Goal: Task Accomplishment & Management: Complete application form

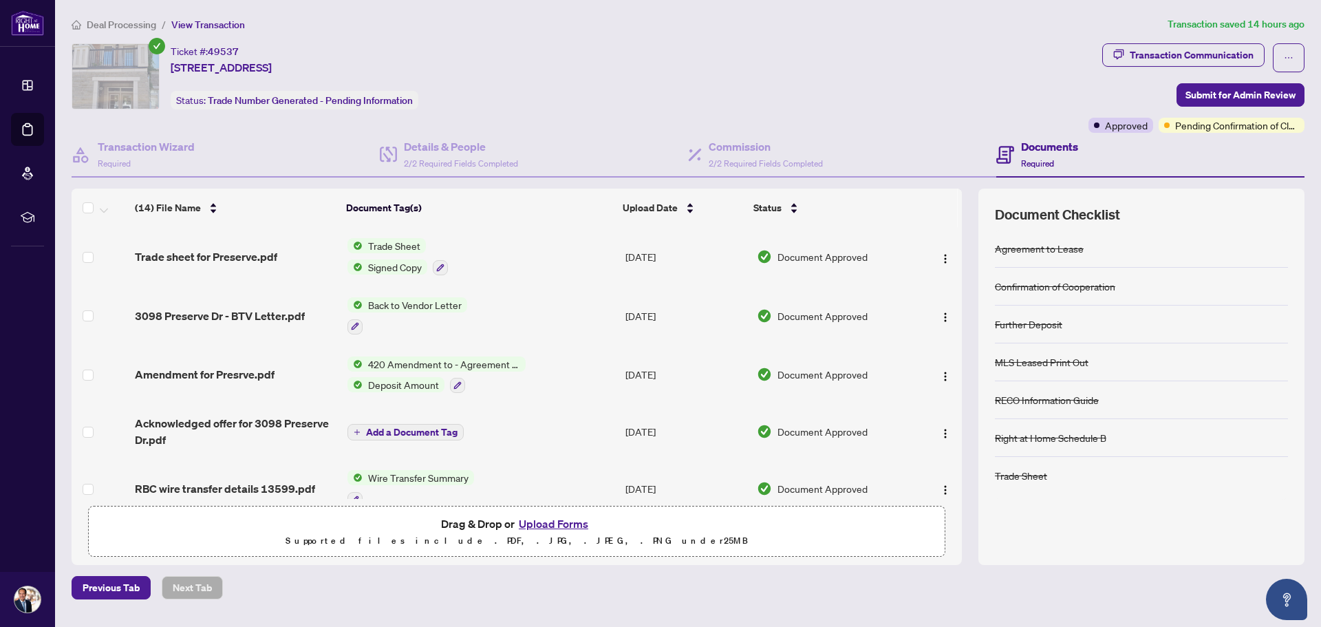
click at [140, 29] on span "Deal Processing" at bounding box center [121, 25] width 69 height 12
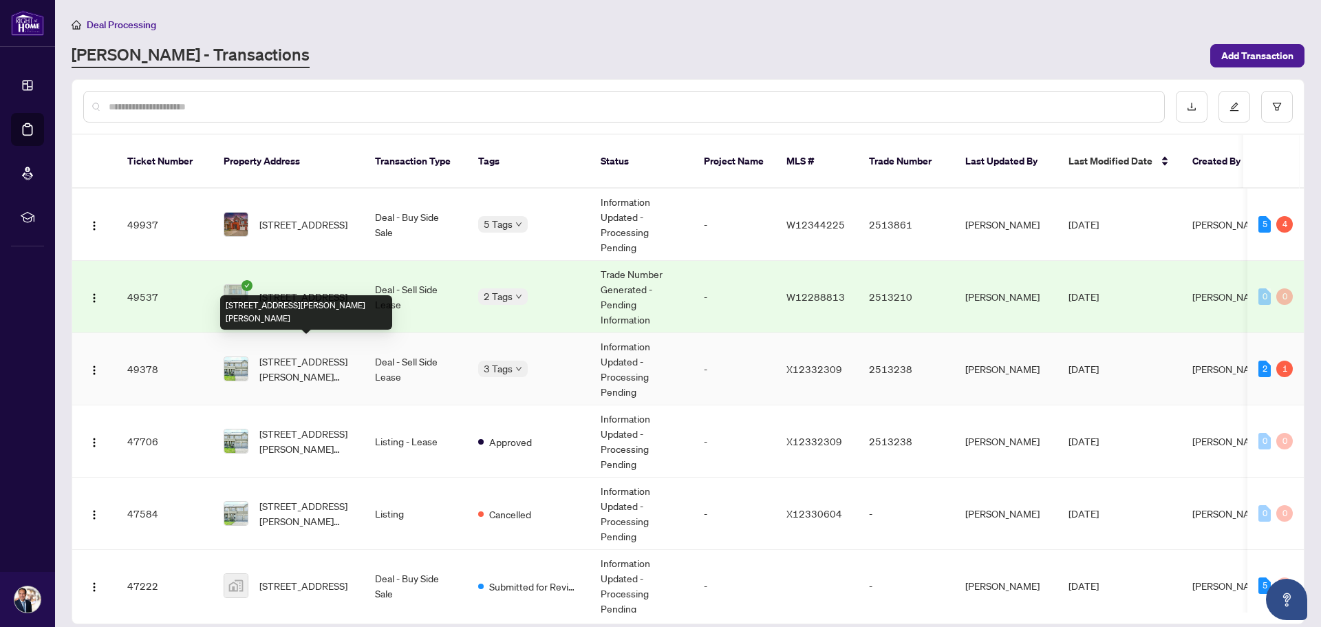
click at [314, 363] on span "[STREET_ADDRESS][PERSON_NAME][PERSON_NAME]" at bounding box center [306, 369] width 94 height 30
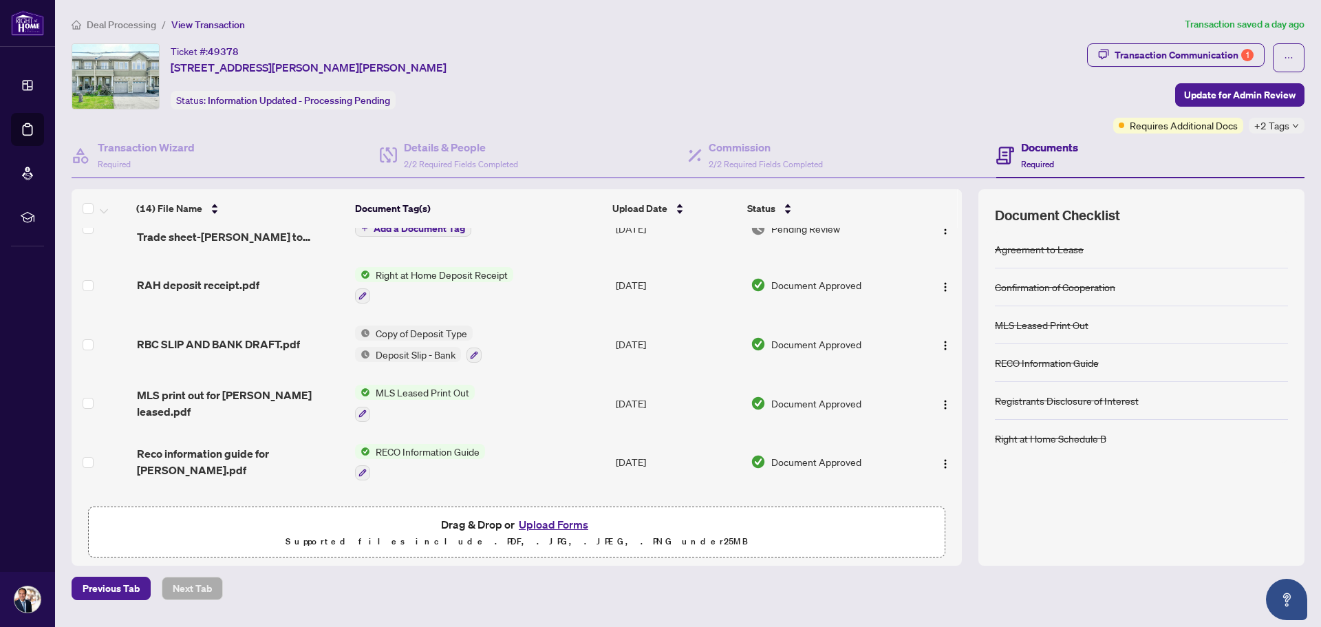
scroll to position [206, 0]
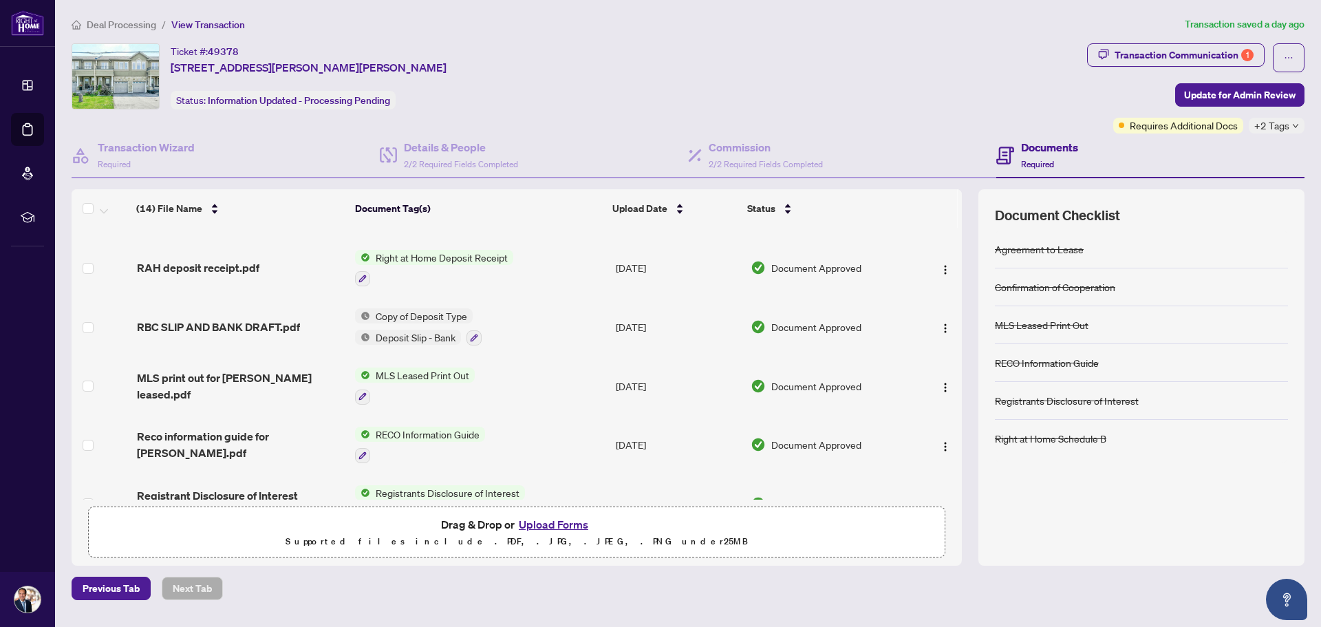
click at [1297, 127] on icon "down" at bounding box center [1295, 125] width 7 height 7
click at [967, 100] on div "Ticket #: 49378 [STREET_ADDRESS][PERSON_NAME][PERSON_NAME] Status: Information …" at bounding box center [577, 76] width 1010 height 66
click at [1162, 58] on div "Transaction Communication 1" at bounding box center [1184, 55] width 139 height 22
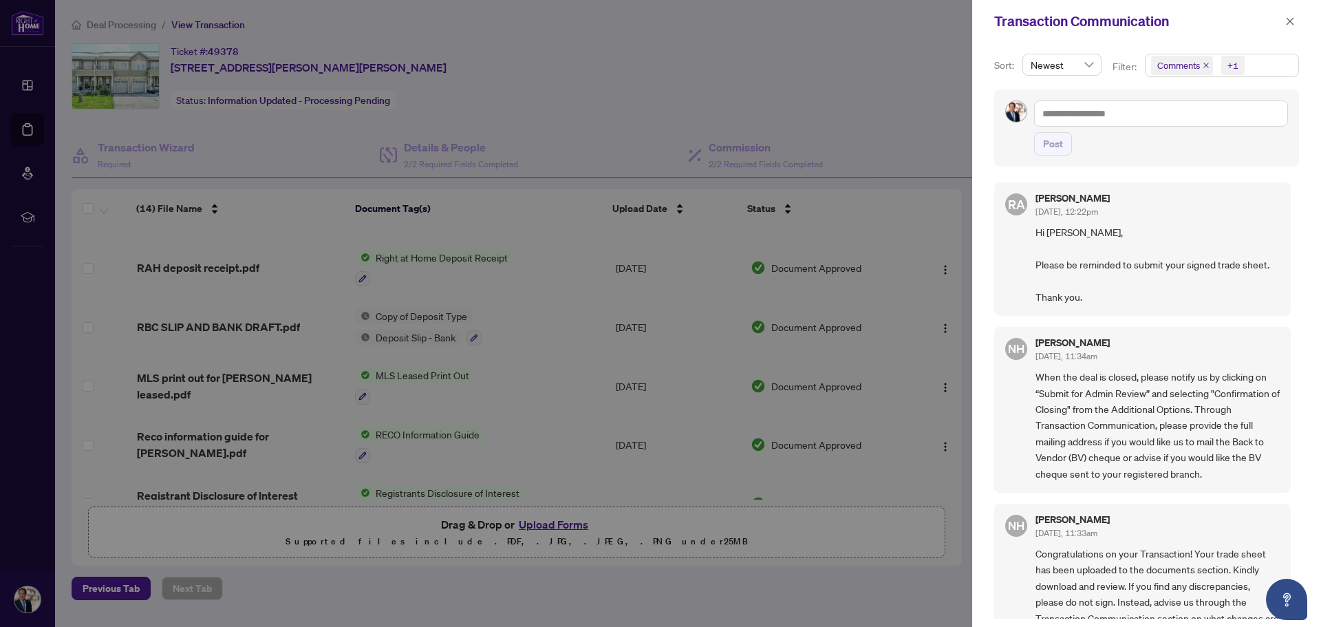
scroll to position [0, 0]
click at [862, 96] on div at bounding box center [660, 313] width 1321 height 627
drag, startPoint x: 1291, startPoint y: 21, endPoint x: 1161, endPoint y: 59, distance: 135.6
click at [1291, 23] on icon "close" at bounding box center [1291, 21] width 8 height 8
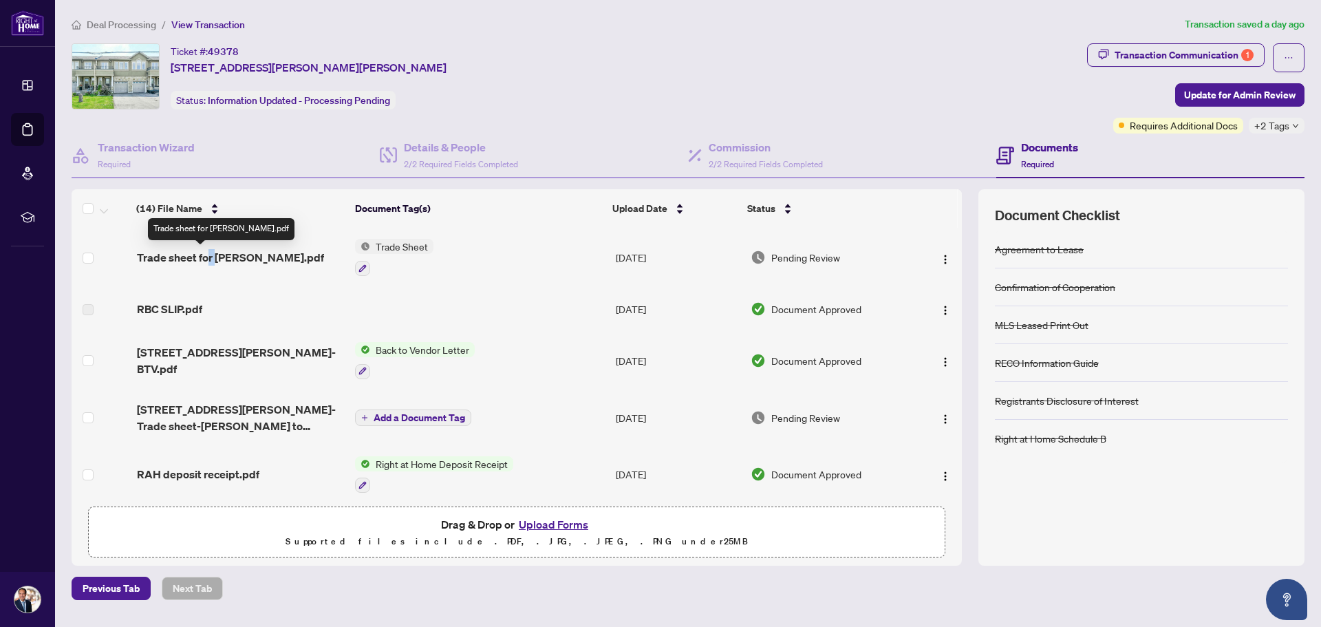
click at [215, 263] on span "Trade sheet for [PERSON_NAME].pdf" at bounding box center [230, 257] width 187 height 17
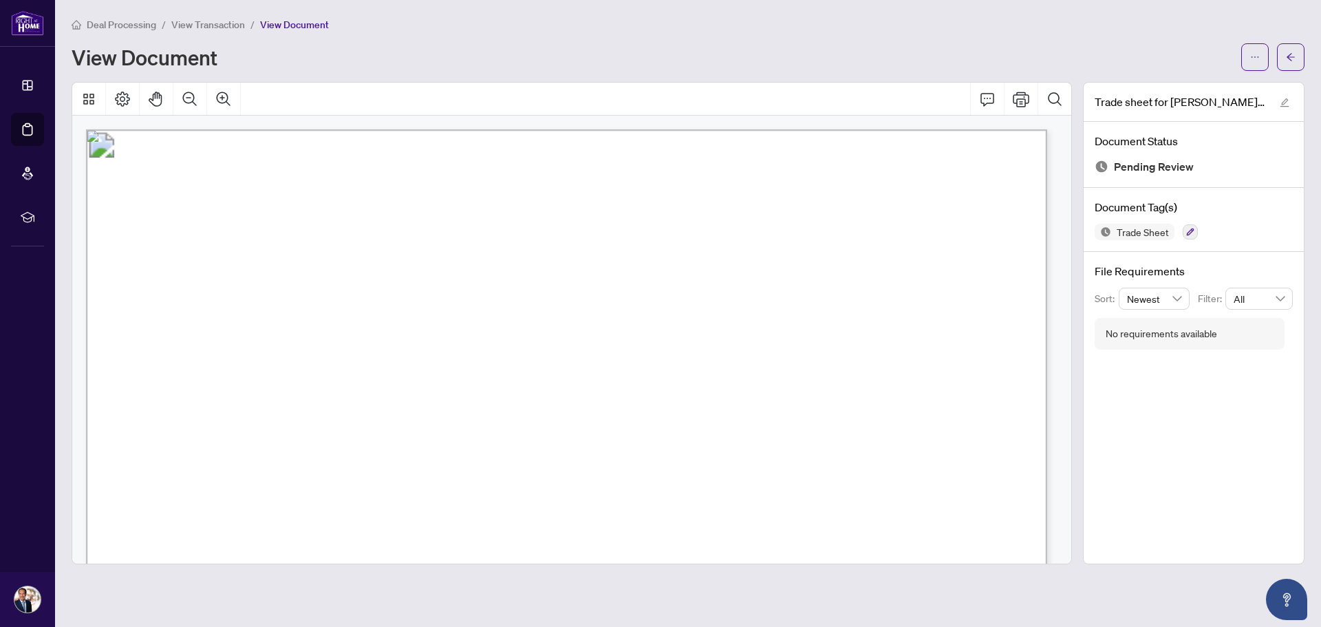
click at [213, 27] on span "View Transaction" at bounding box center [208, 25] width 74 height 12
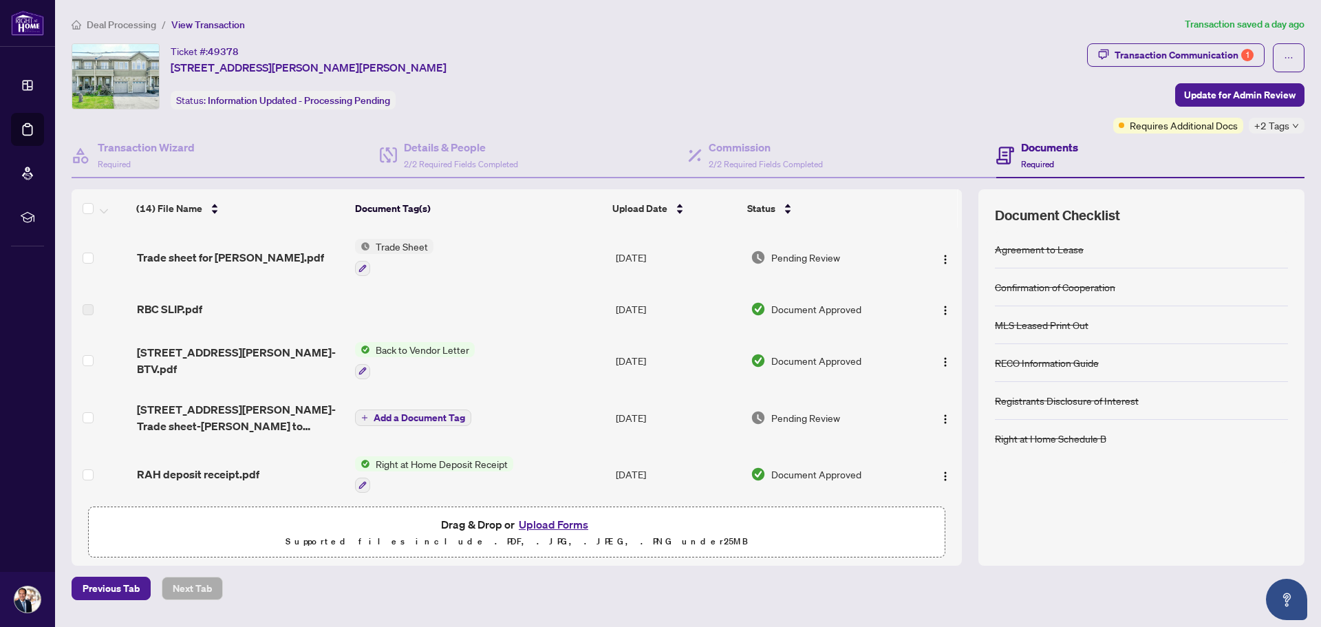
click at [1296, 123] on icon "down" at bounding box center [1295, 125] width 7 height 7
click at [1131, 126] on div "Requires Additional Docs" at bounding box center [1178, 126] width 130 height 16
click at [1095, 101] on div "Transaction Communication 1 Update for Admin Review Requires Additional Docs +2…" at bounding box center [1195, 88] width 217 height 90
click at [1247, 94] on span "Update for Admin Review" at bounding box center [1239, 95] width 111 height 22
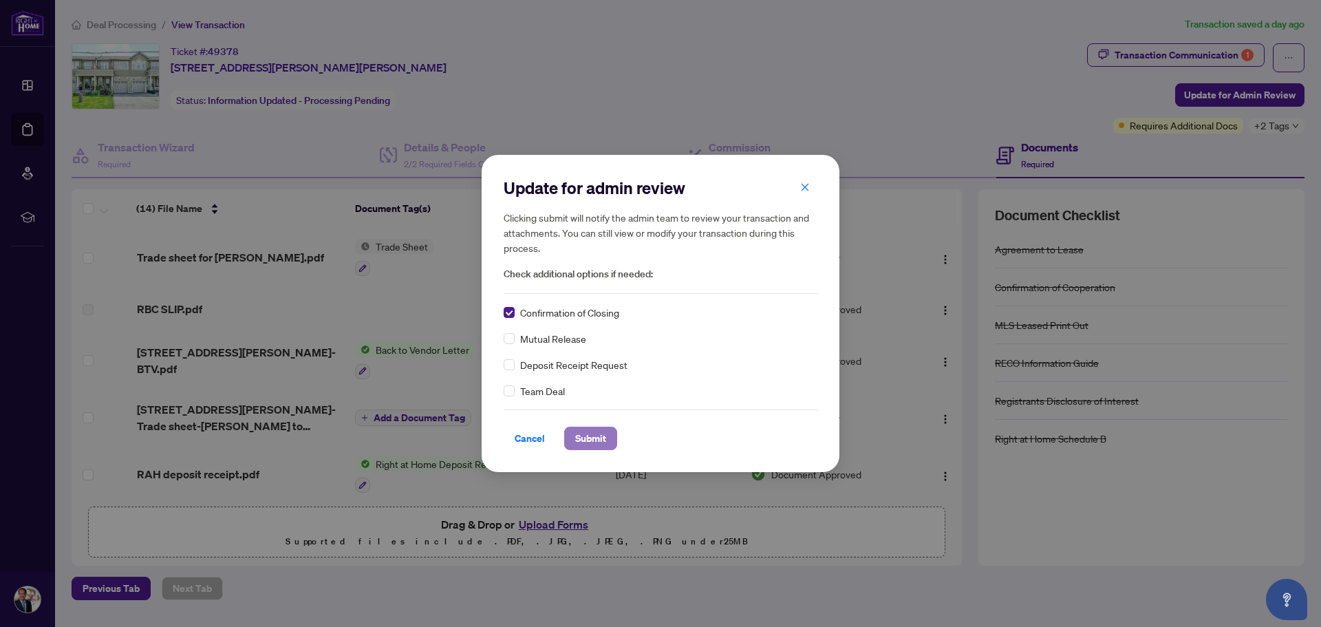
click at [596, 440] on span "Submit" at bounding box center [590, 438] width 31 height 22
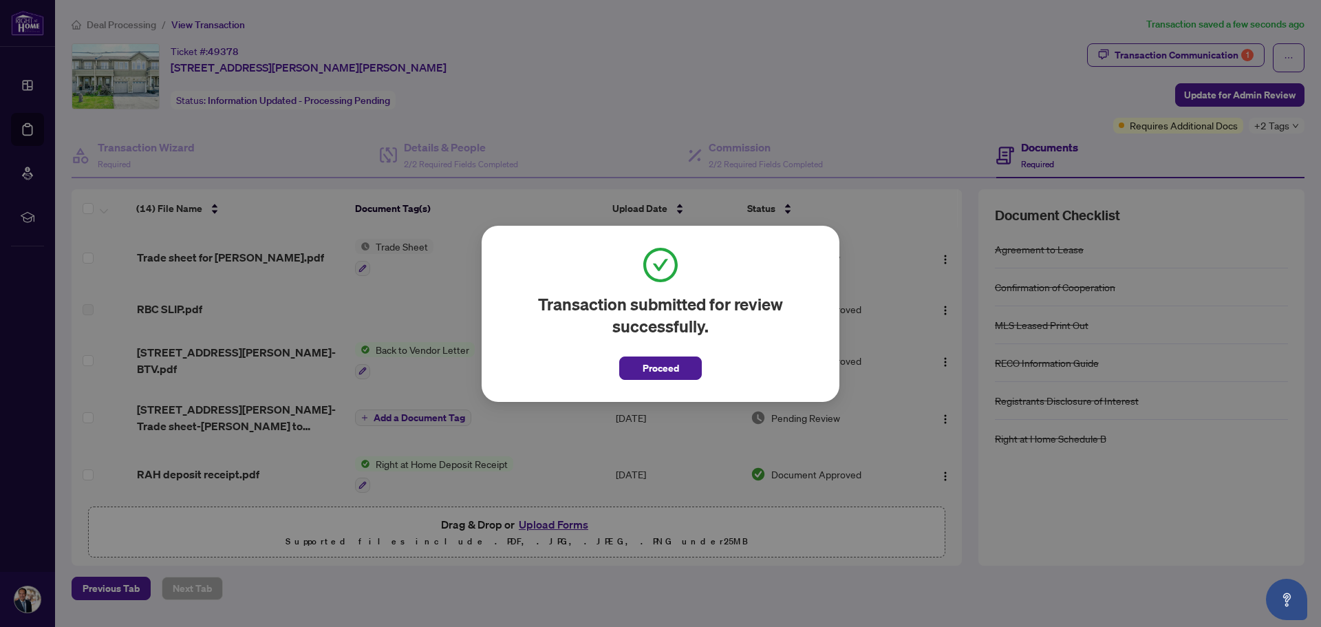
click at [672, 378] on span "Proceed" at bounding box center [661, 368] width 36 height 22
